Goal: Find specific page/section: Find specific page/section

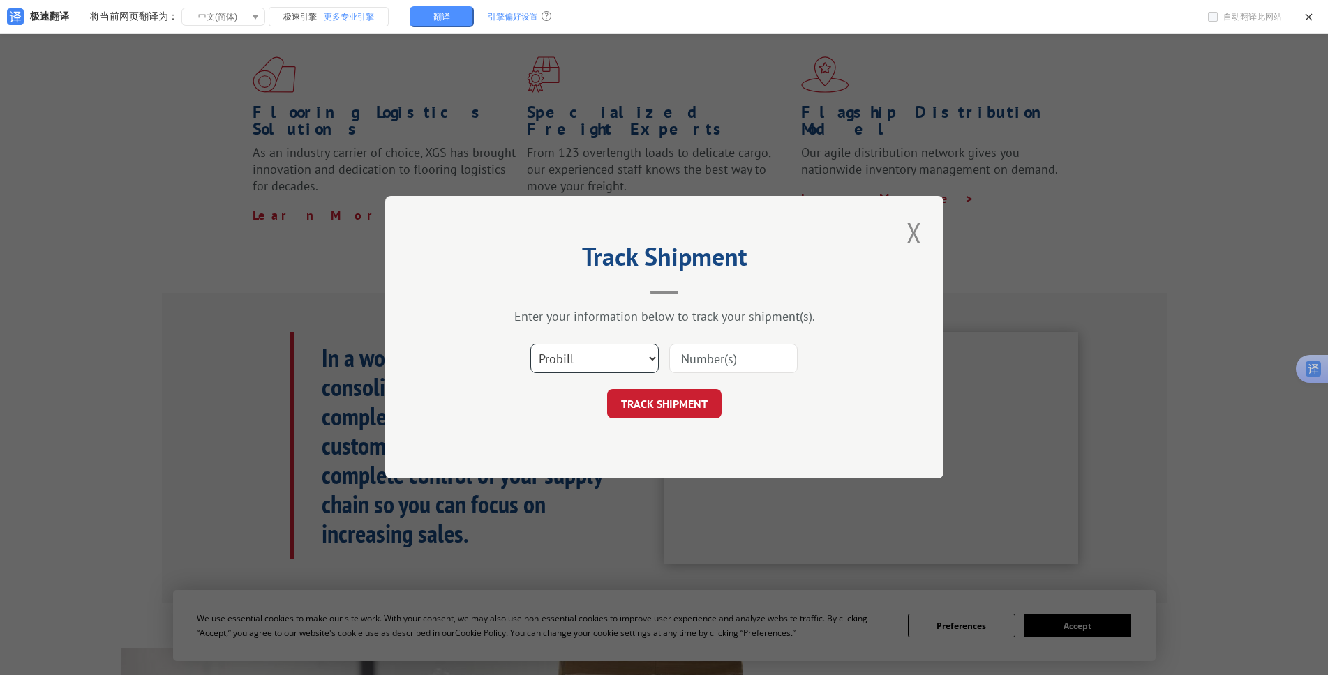
scroll to position [1528, 0]
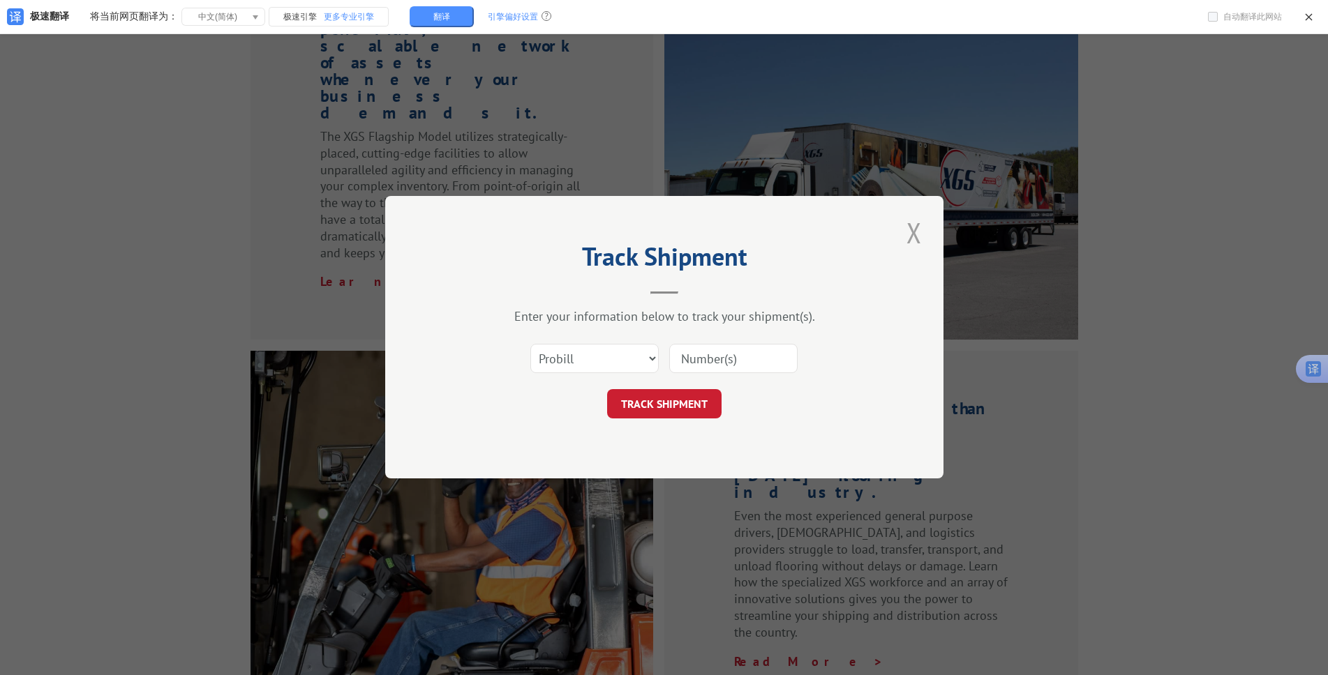
click at [915, 230] on button "Close modal" at bounding box center [914, 233] width 24 height 38
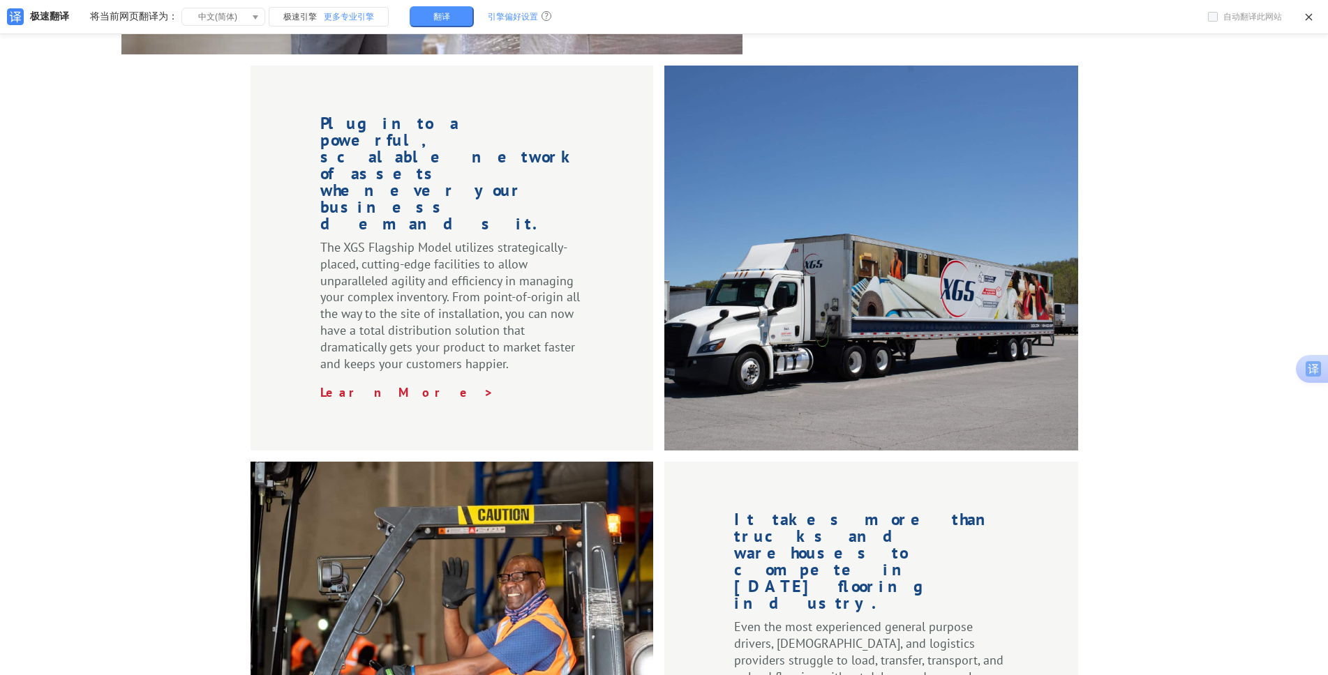
scroll to position [1389, 0]
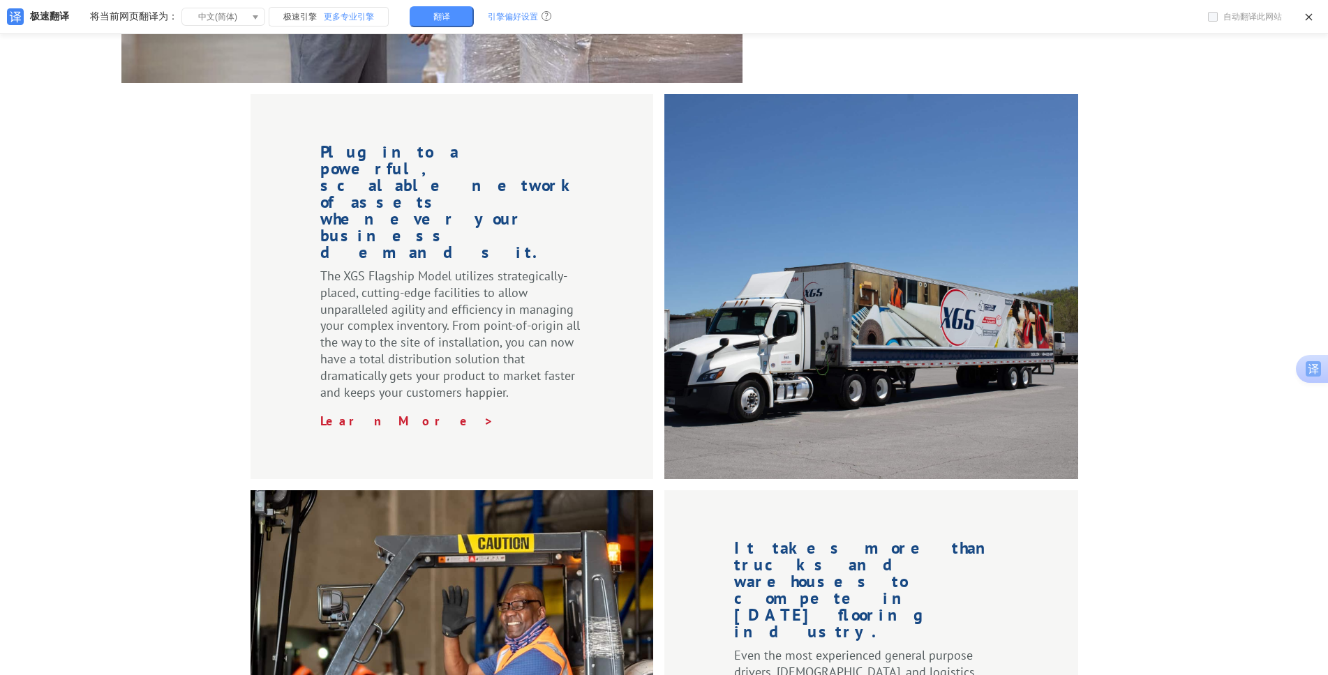
click at [852, 310] on div at bounding box center [871, 286] width 414 height 385
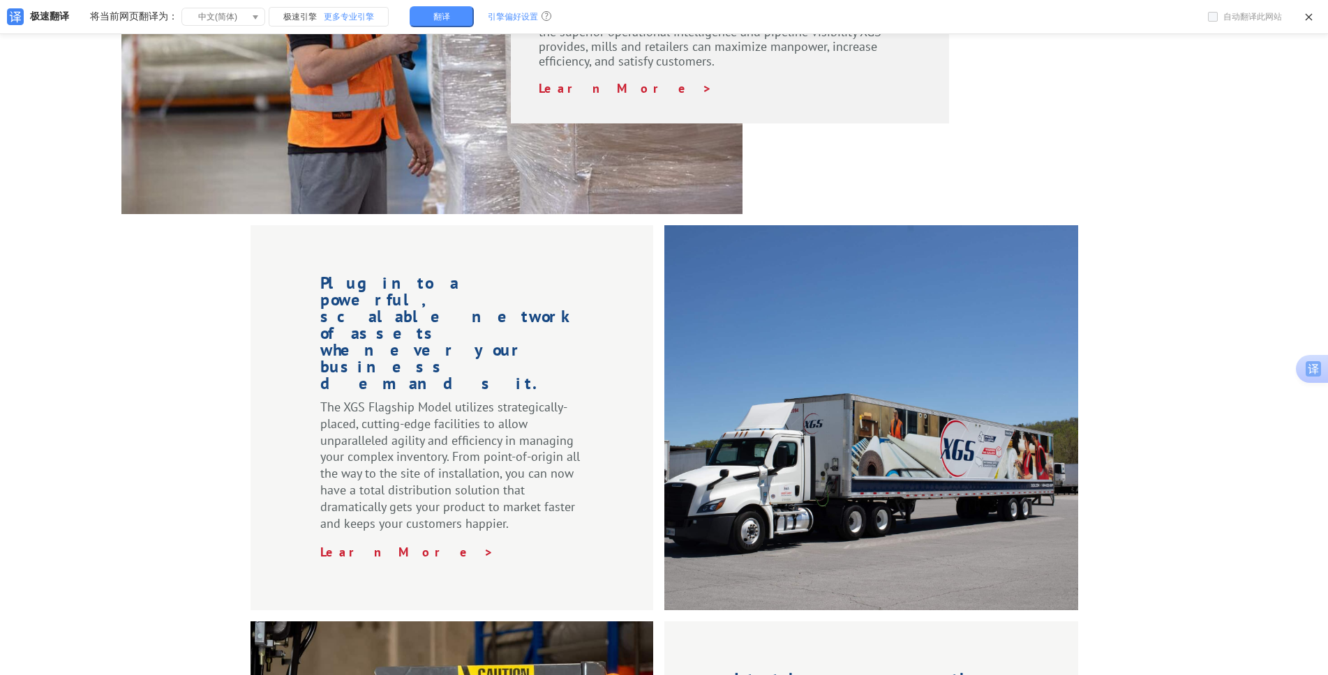
scroll to position [1249, 0]
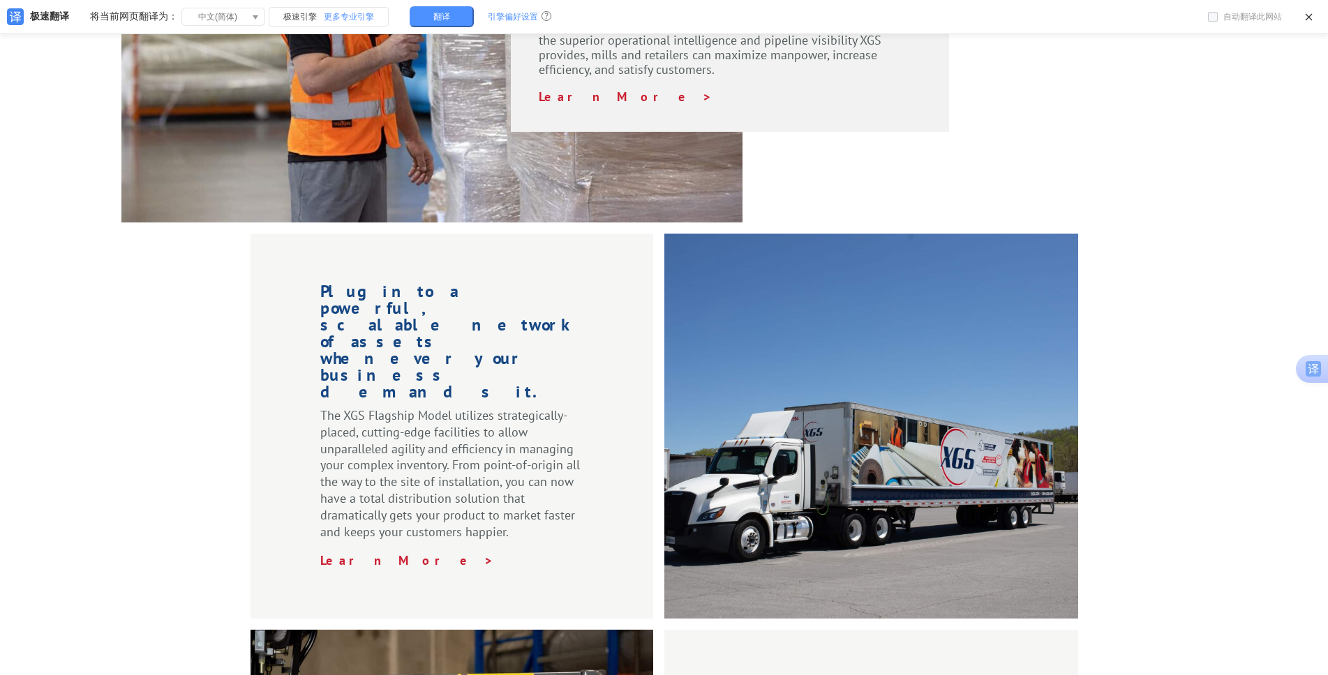
click at [867, 400] on div at bounding box center [871, 426] width 414 height 385
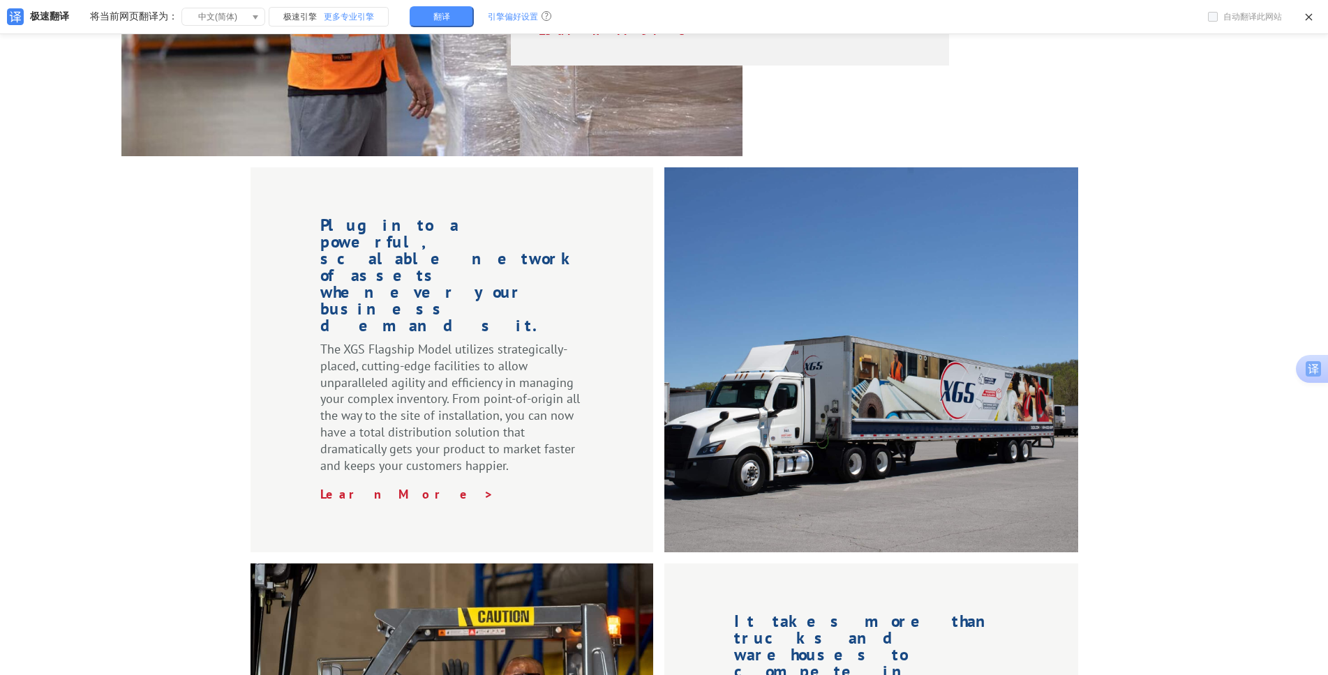
scroll to position [1319, 0]
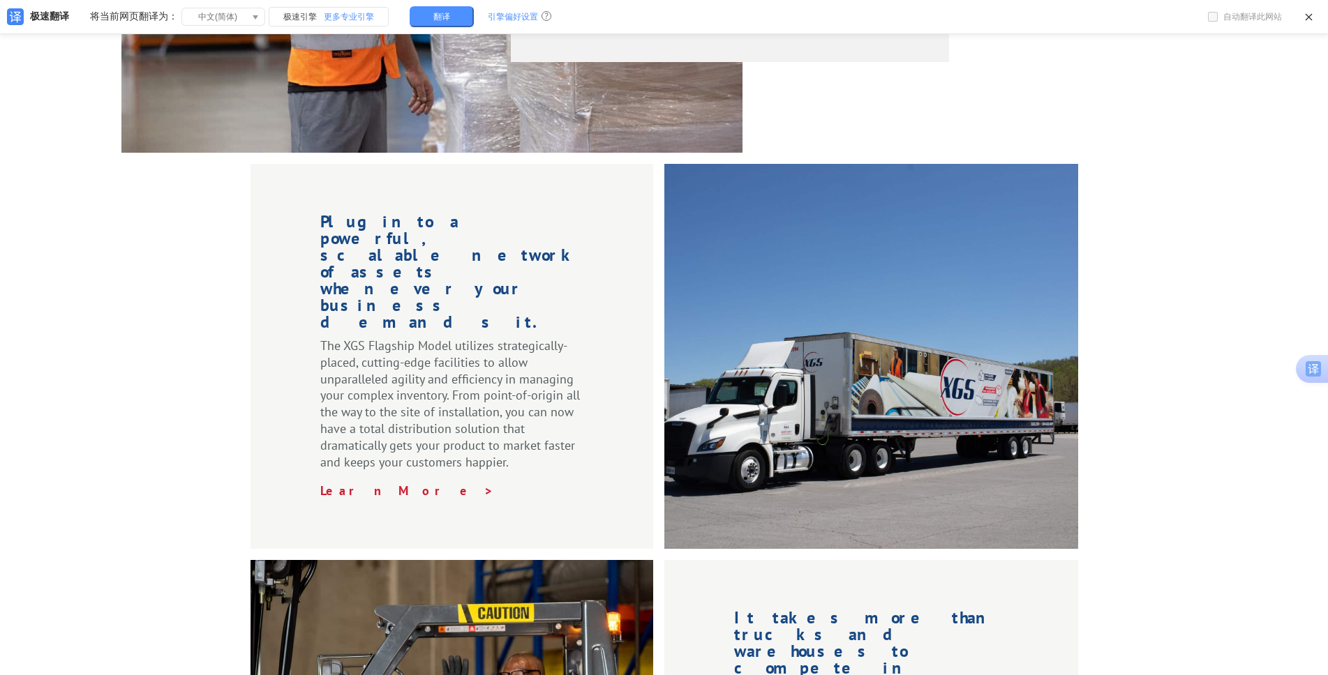
click at [833, 344] on div at bounding box center [871, 356] width 414 height 385
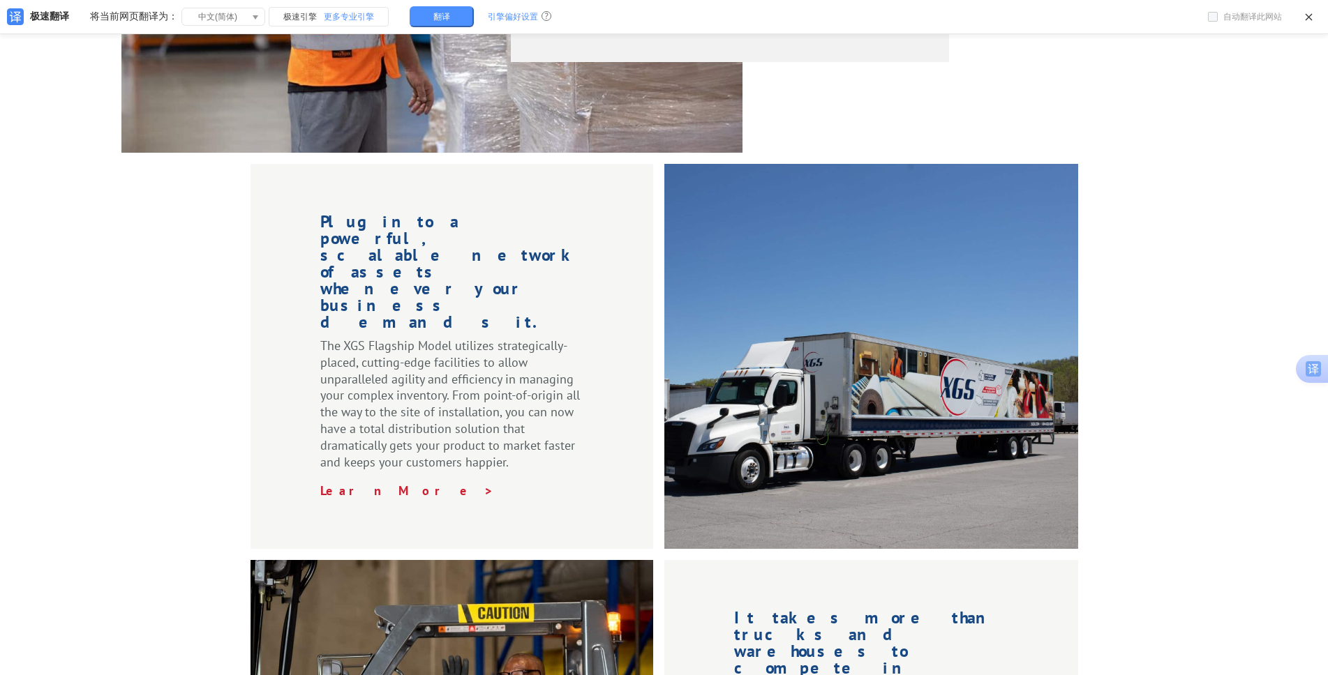
drag, startPoint x: 833, startPoint y: 344, endPoint x: 768, endPoint y: 385, distance: 76.8
click at [768, 385] on div at bounding box center [871, 356] width 414 height 385
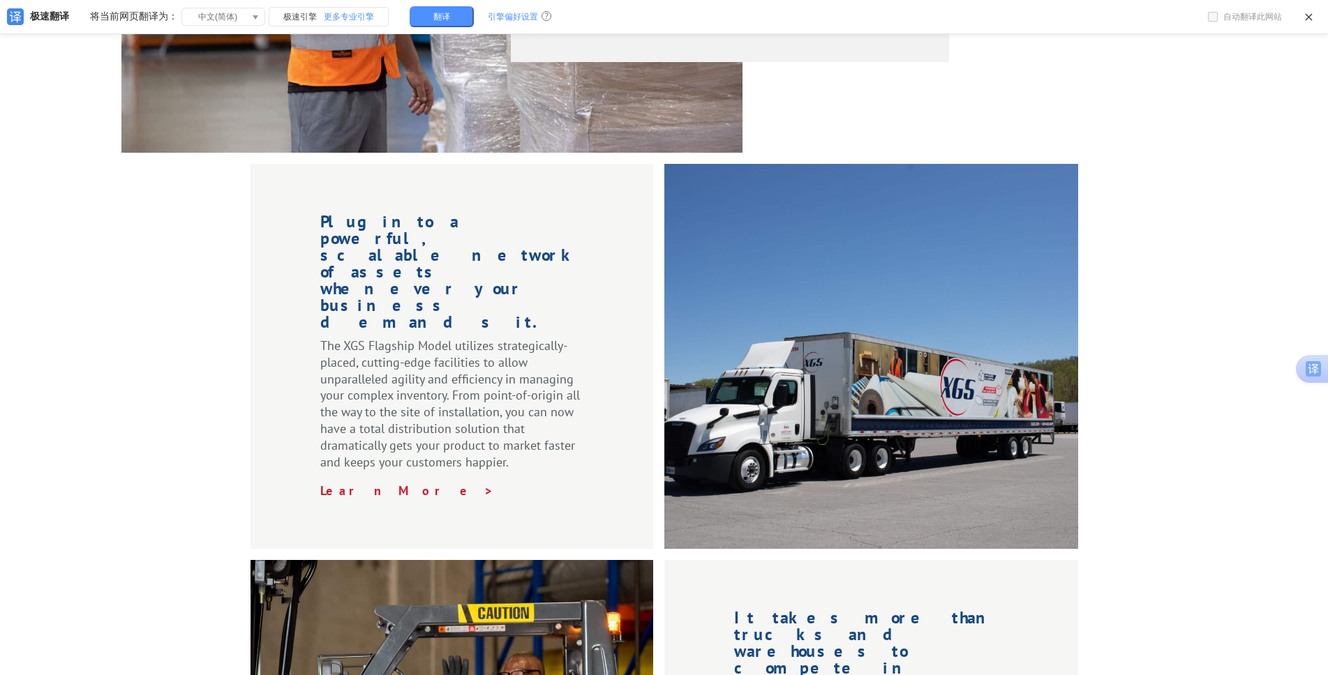
click at [768, 385] on div at bounding box center [871, 356] width 414 height 385
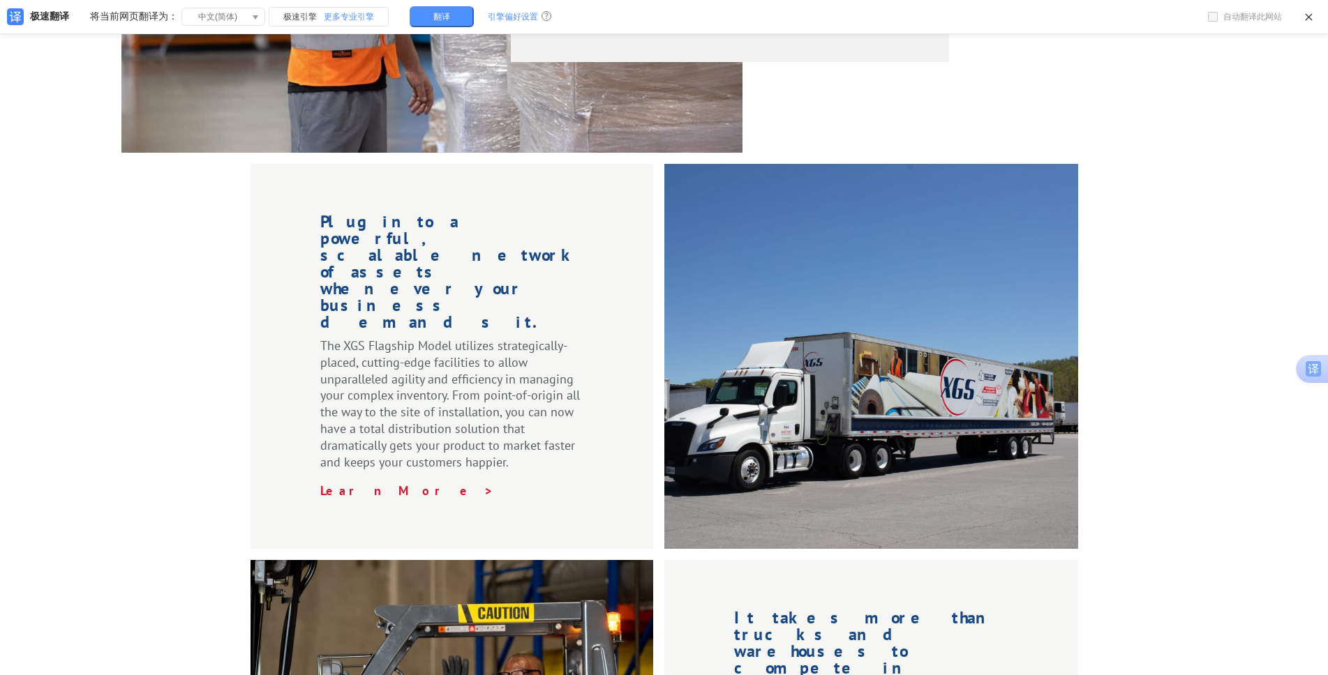
click at [768, 385] on div at bounding box center [871, 356] width 414 height 385
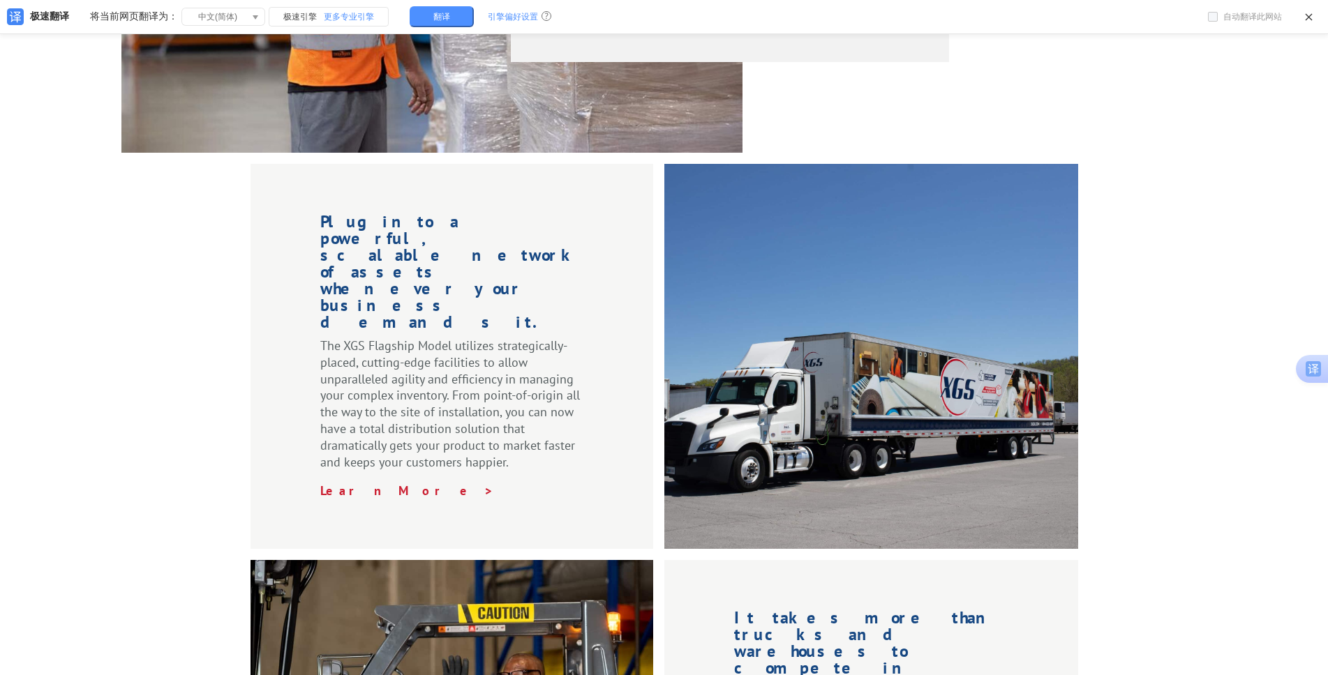
click at [768, 385] on div at bounding box center [871, 356] width 414 height 385
